Goal: Book appointment/travel/reservation

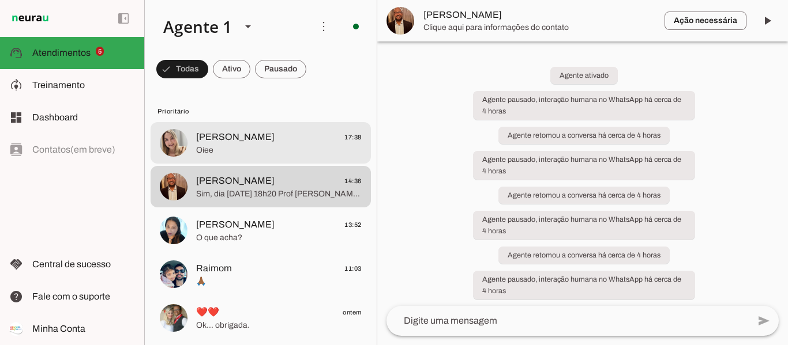
click at [278, 148] on span "Oiee" at bounding box center [278, 151] width 165 height 12
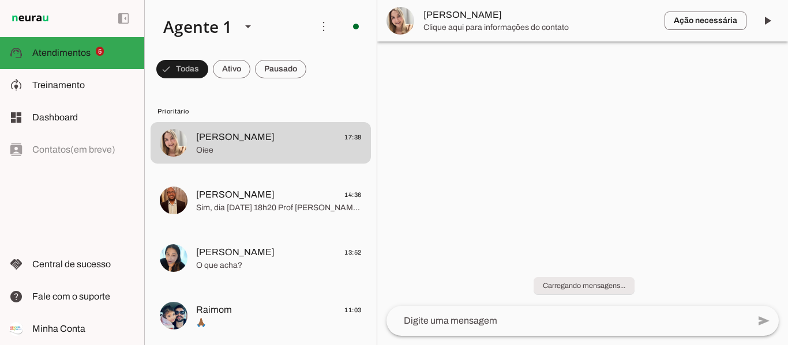
scroll to position [163, 0]
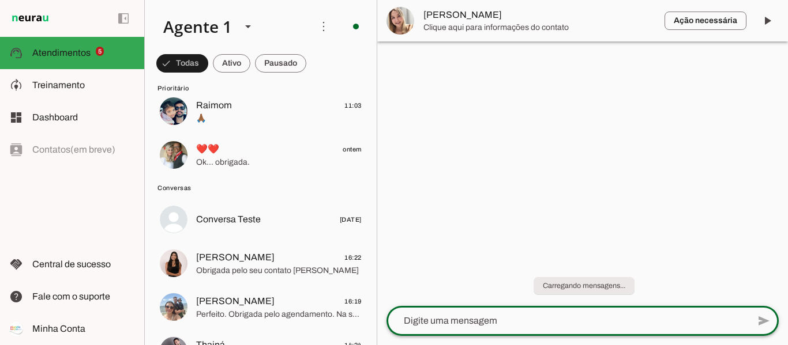
drag, startPoint x: 441, startPoint y: 323, endPoint x: 449, endPoint y: 331, distance: 11.4
click at [445, 325] on textarea at bounding box center [567, 321] width 362 height 14
type textarea "Tudo bem e com você"
type textarea "Podemos agendar sim"
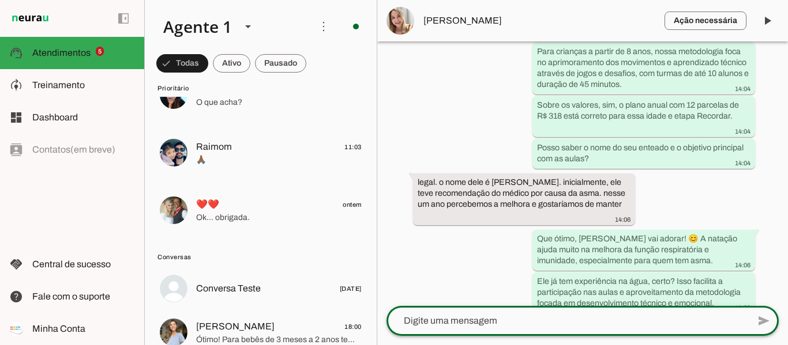
scroll to position [51, 0]
